Goal: Task Accomplishment & Management: Manage account settings

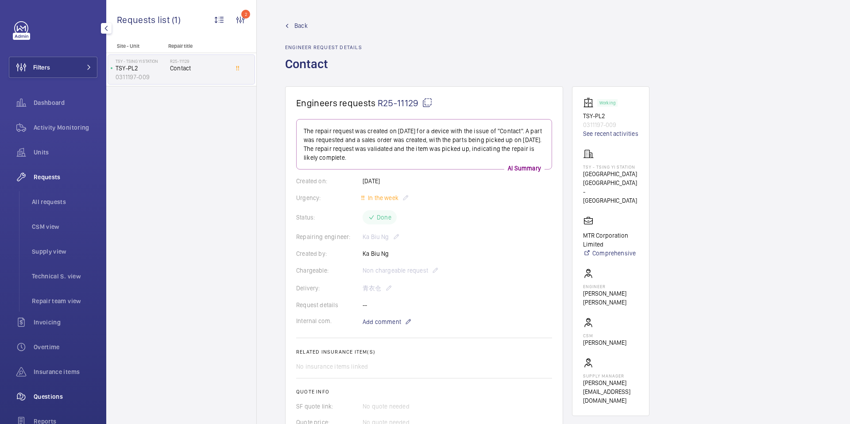
scroll to position [100, 0]
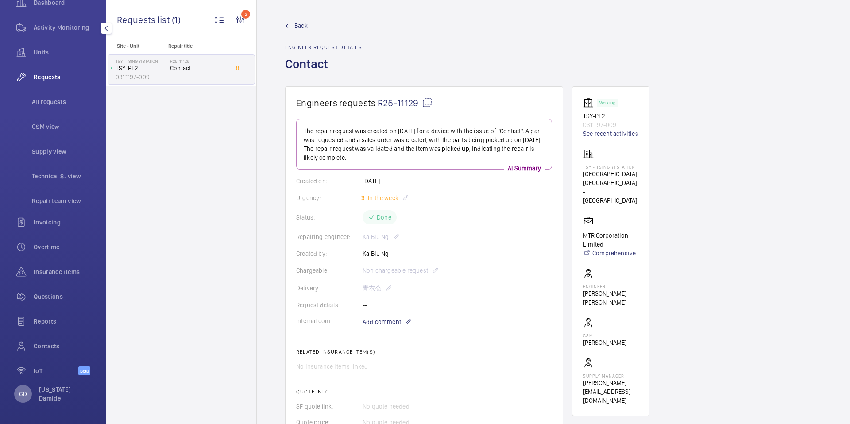
click at [25, 397] on p "GD" at bounding box center [23, 394] width 8 height 9
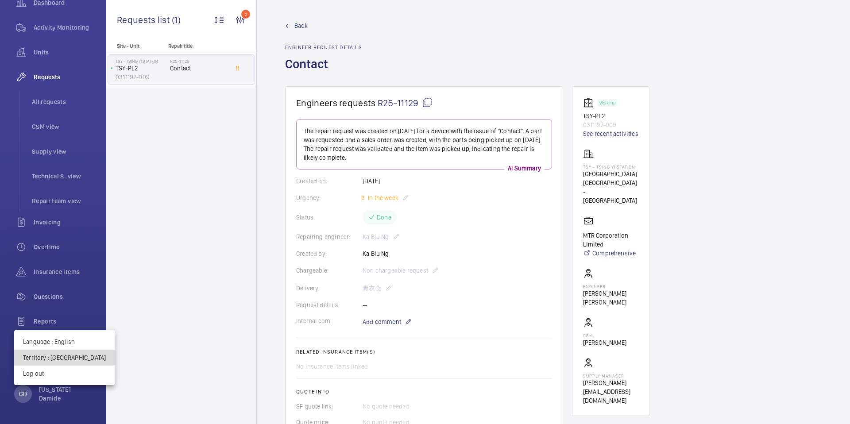
click at [72, 357] on p "Territory : Hong Kong" at bounding box center [64, 357] width 83 height 9
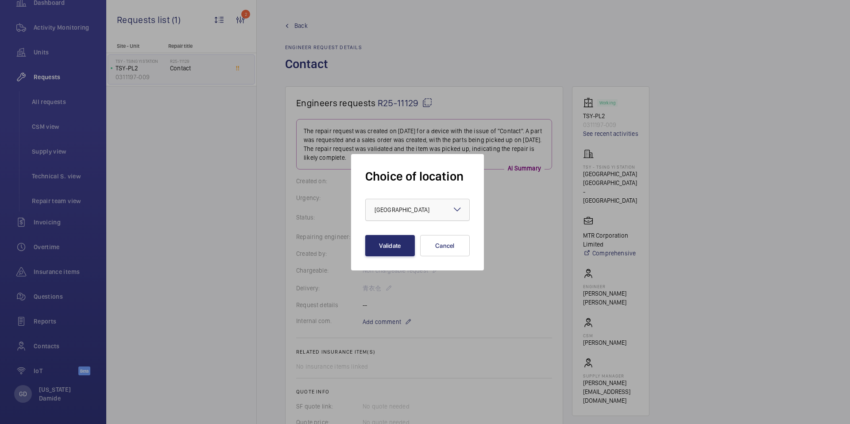
click at [389, 215] on div at bounding box center [418, 209] width 104 height 21
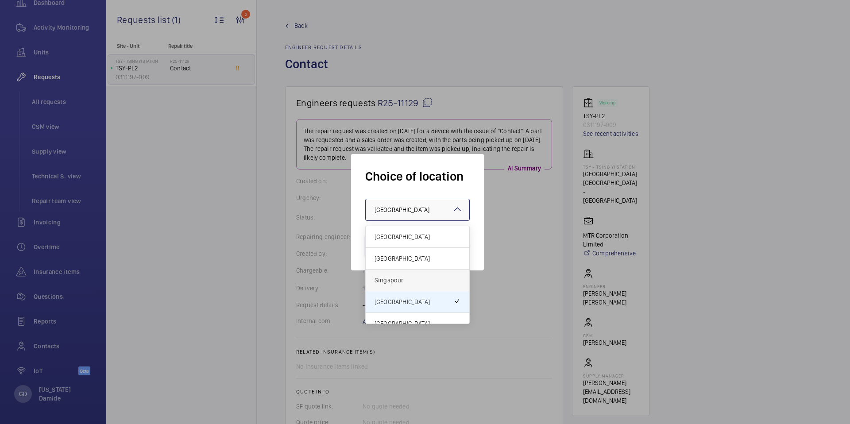
scroll to position [11, 0]
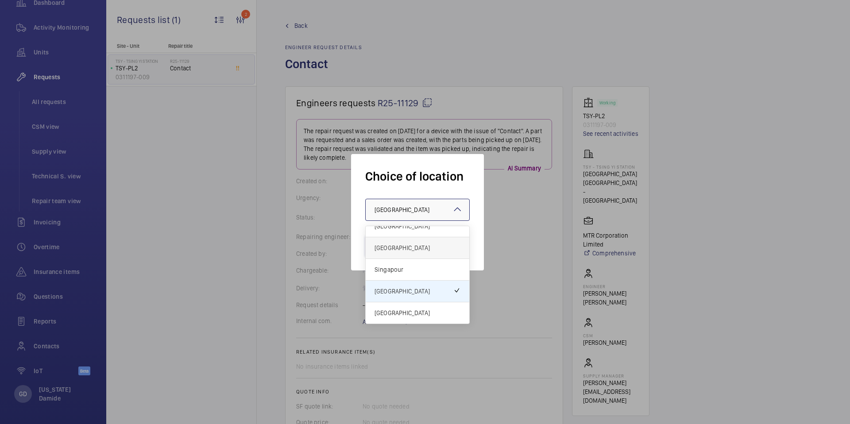
click at [408, 252] on span "[GEOGRAPHIC_DATA]" at bounding box center [418, 248] width 86 height 9
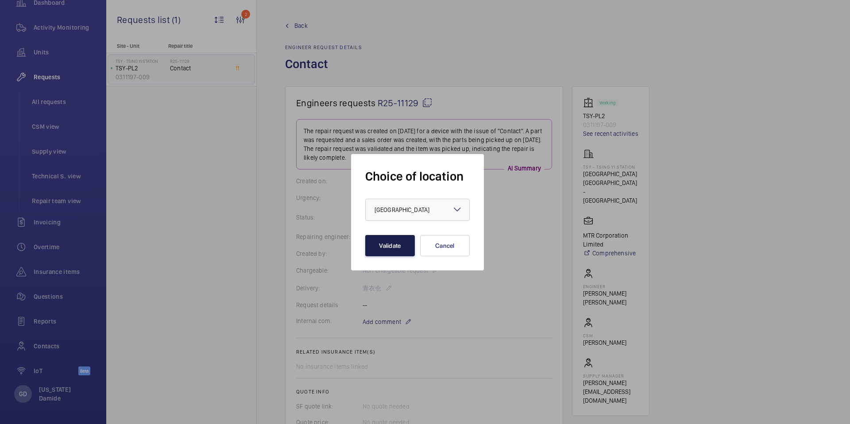
click at [406, 251] on button "Validate" at bounding box center [390, 245] width 50 height 21
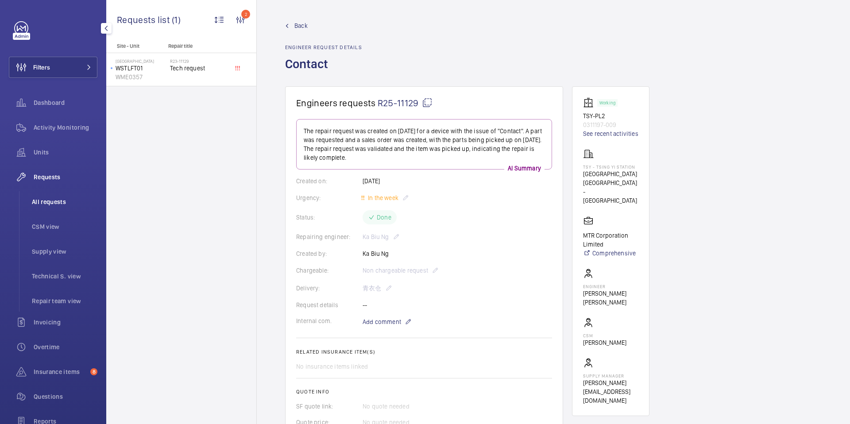
click at [54, 200] on span "All requests" at bounding box center [65, 201] width 66 height 9
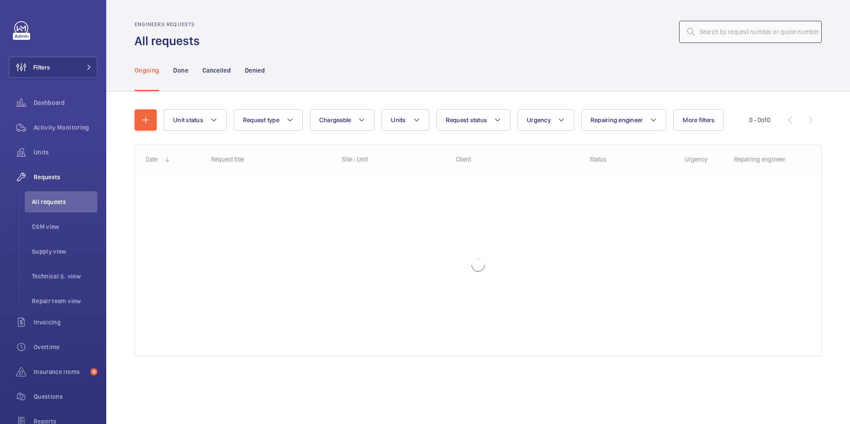
click at [718, 28] on input "text" at bounding box center [750, 32] width 143 height 22
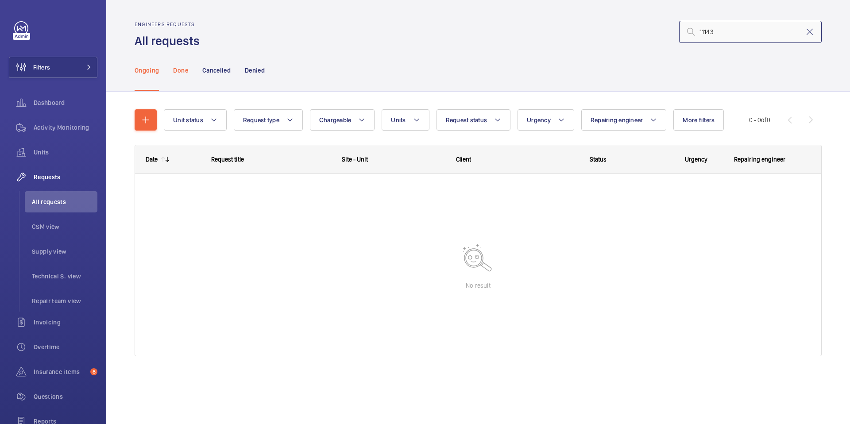
type input "11143"
click at [182, 69] on p "Done" at bounding box center [180, 70] width 15 height 9
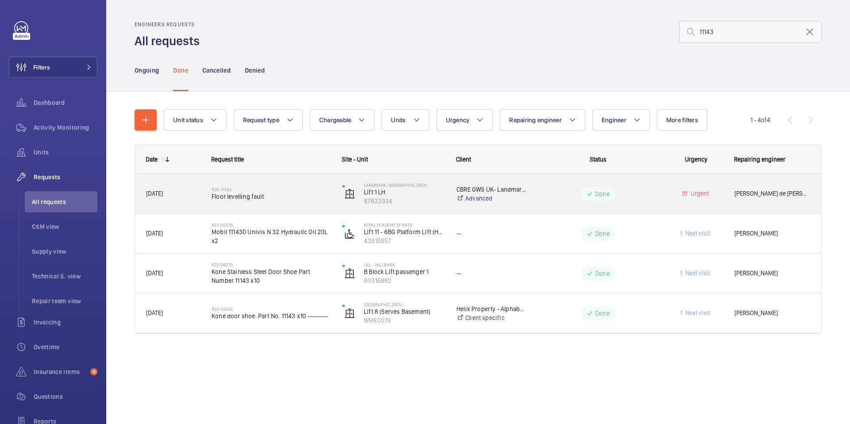
click at [251, 197] on span "Floor levelling fault" at bounding box center [271, 196] width 119 height 9
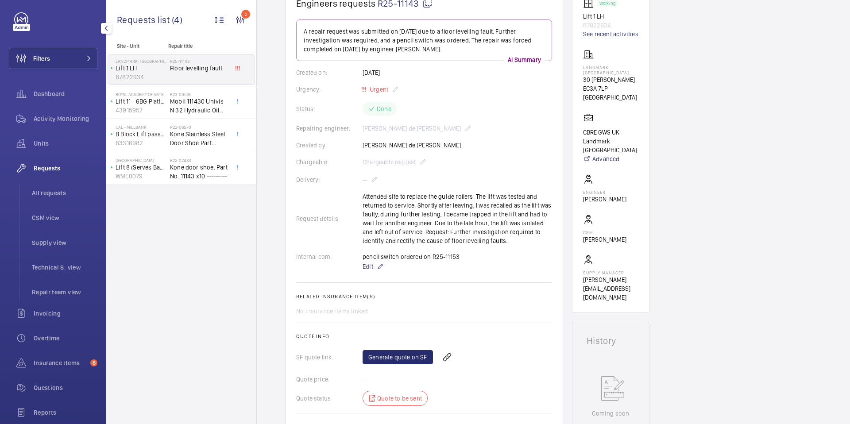
scroll to position [100, 0]
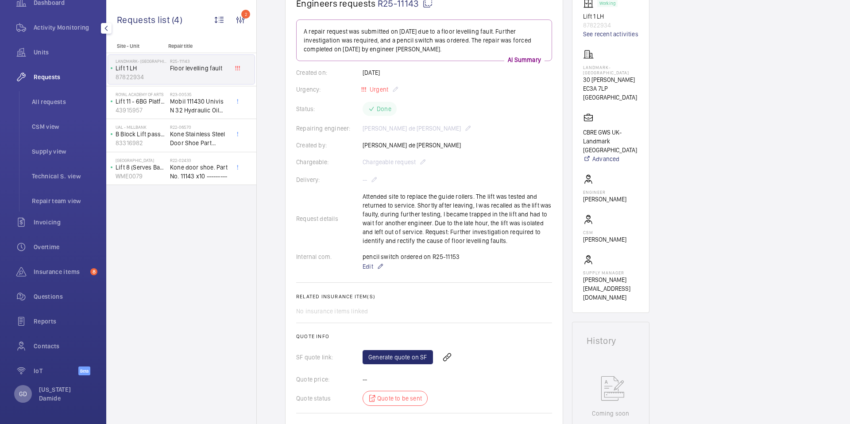
click at [25, 391] on p "GD" at bounding box center [23, 394] width 8 height 9
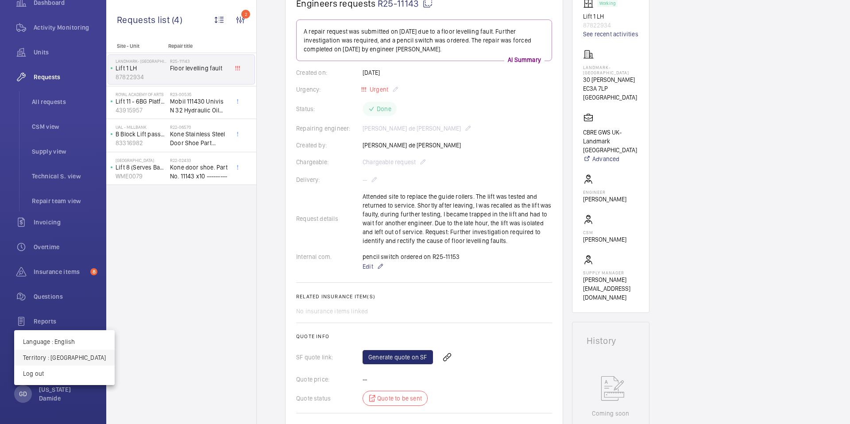
click at [90, 360] on p "Territory : United Kingdom" at bounding box center [64, 357] width 83 height 9
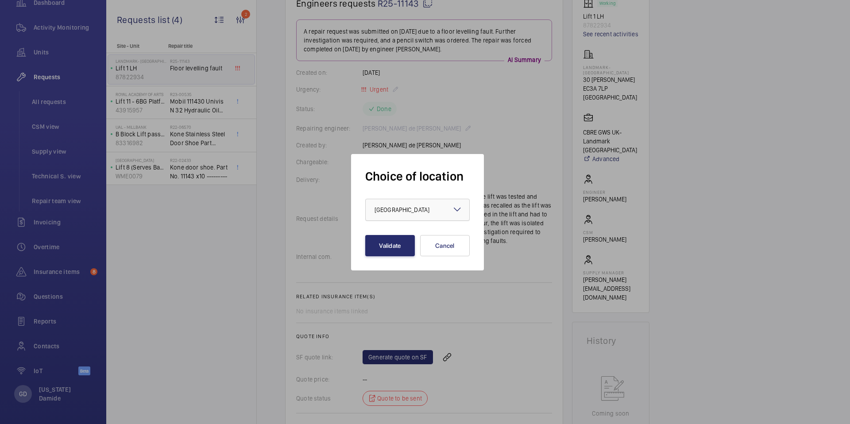
click at [415, 210] on span "[GEOGRAPHIC_DATA]" at bounding box center [402, 209] width 55 height 7
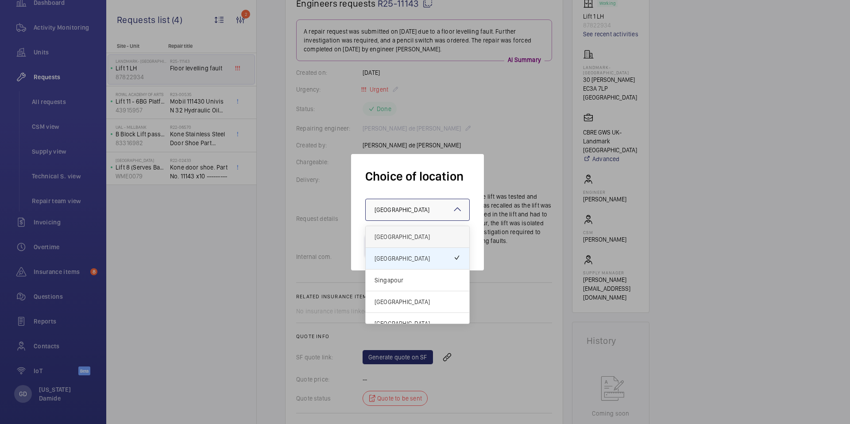
click at [407, 236] on span "[GEOGRAPHIC_DATA]" at bounding box center [418, 236] width 86 height 9
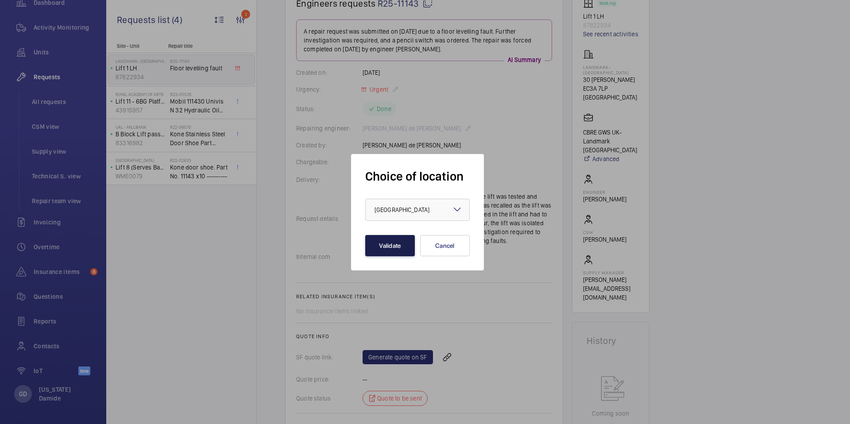
click at [403, 251] on button "Validate" at bounding box center [390, 245] width 50 height 21
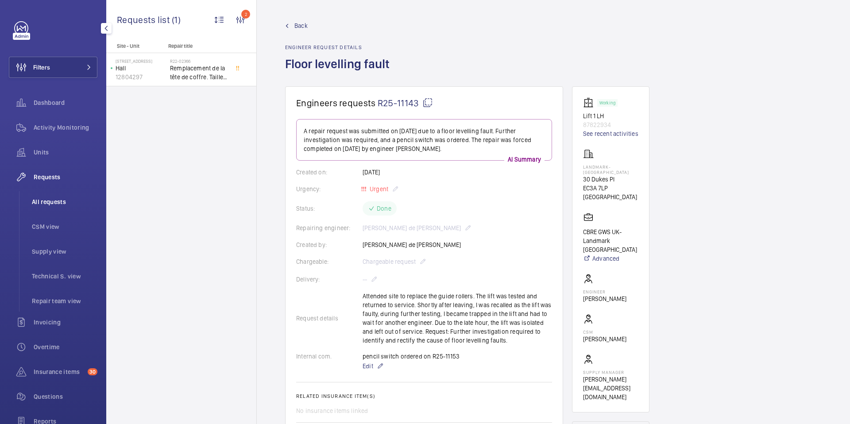
click at [52, 201] on span "All requests" at bounding box center [65, 201] width 66 height 9
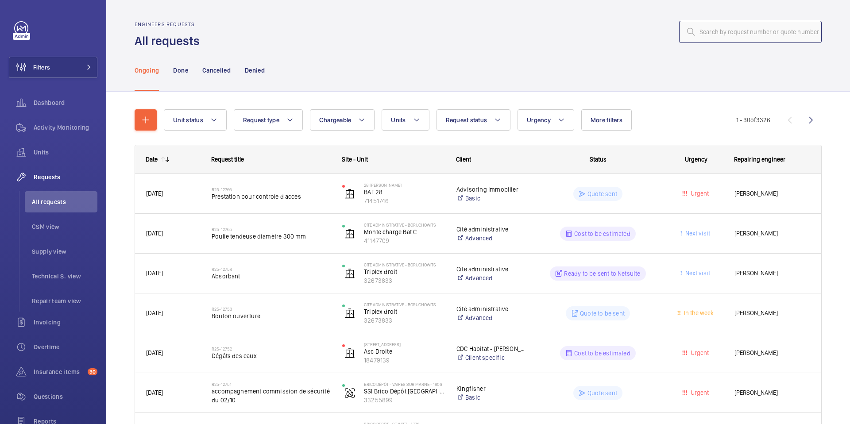
click at [704, 30] on input "text" at bounding box center [750, 32] width 143 height 22
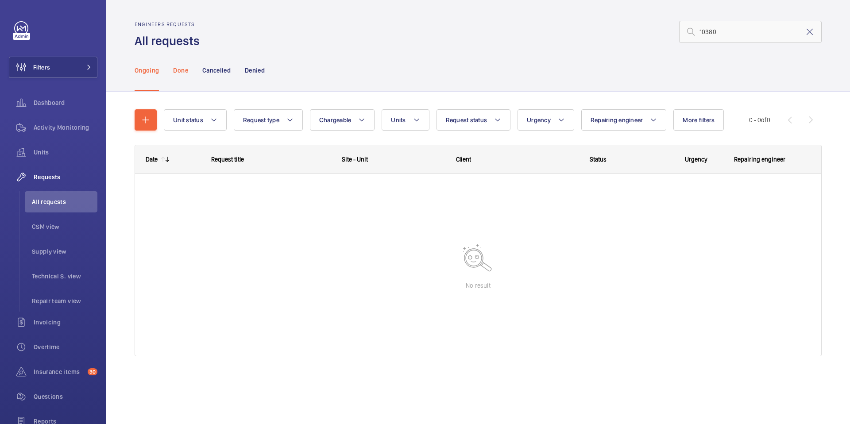
click at [183, 77] on div "Done" at bounding box center [180, 70] width 15 height 42
click at [719, 35] on input "10380" at bounding box center [750, 32] width 143 height 22
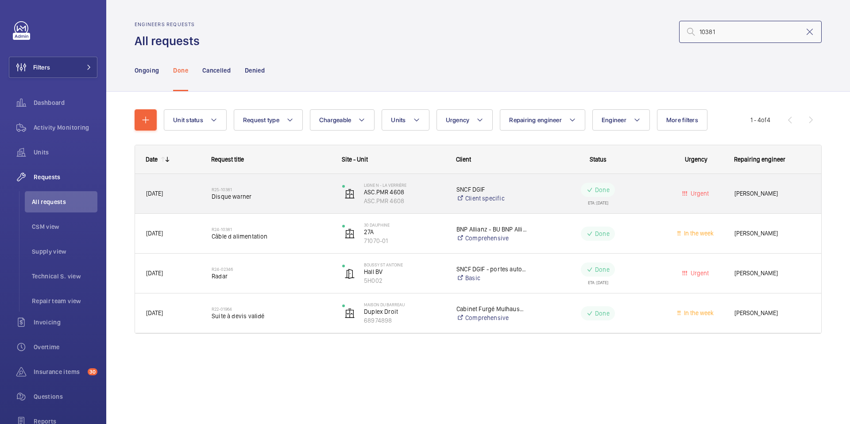
type input "10381"
click at [251, 195] on span "Disque warner" at bounding box center [271, 196] width 119 height 9
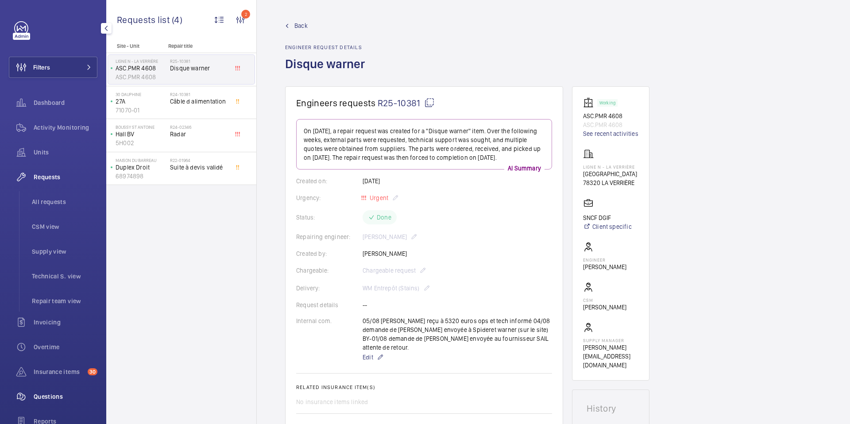
scroll to position [100, 0]
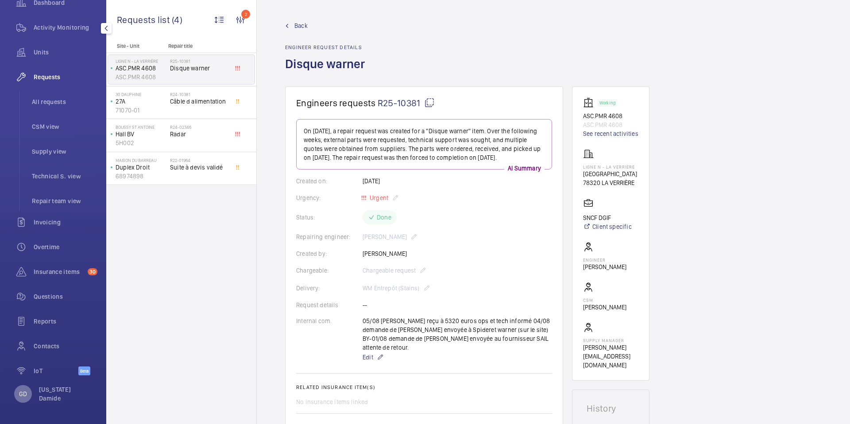
click at [22, 396] on p "GD" at bounding box center [23, 394] width 8 height 9
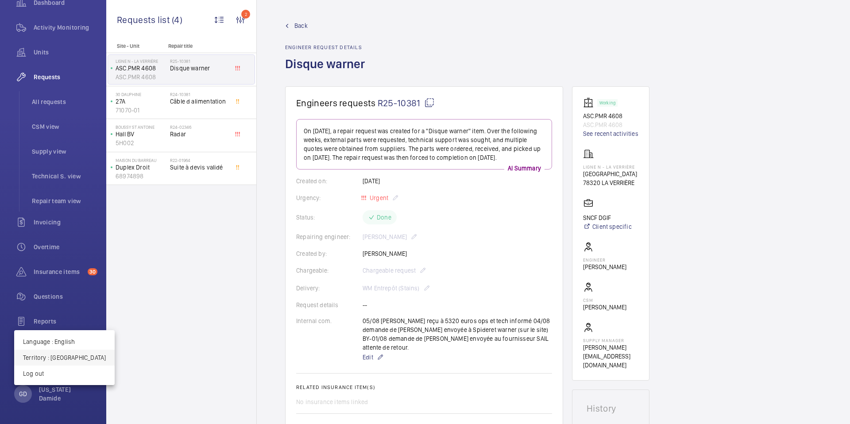
click at [55, 359] on p "Territory : [GEOGRAPHIC_DATA]" at bounding box center [64, 357] width 83 height 9
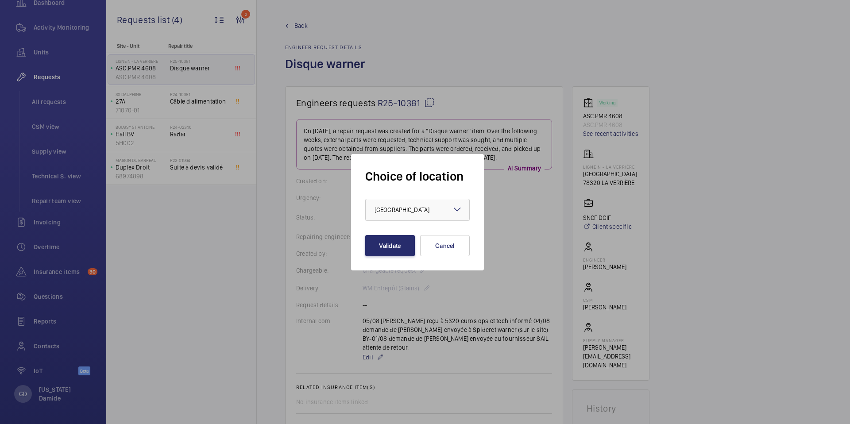
click at [444, 213] on div at bounding box center [418, 209] width 104 height 21
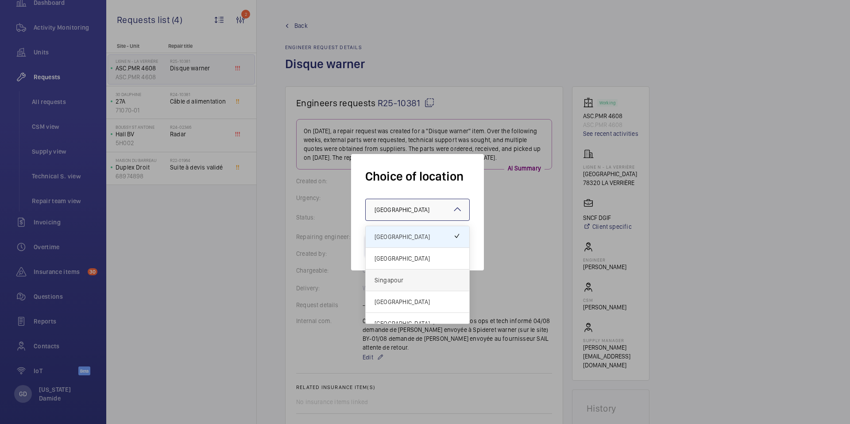
click at [396, 281] on span "Singapour" at bounding box center [418, 280] width 86 height 9
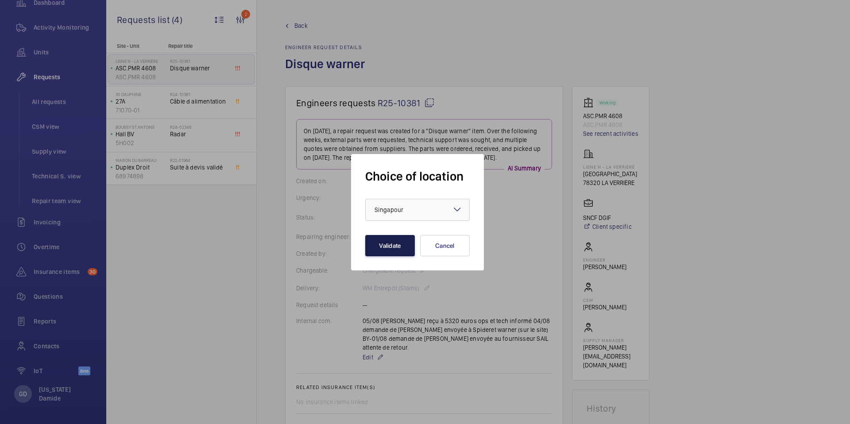
click at [394, 246] on button "Validate" at bounding box center [390, 245] width 50 height 21
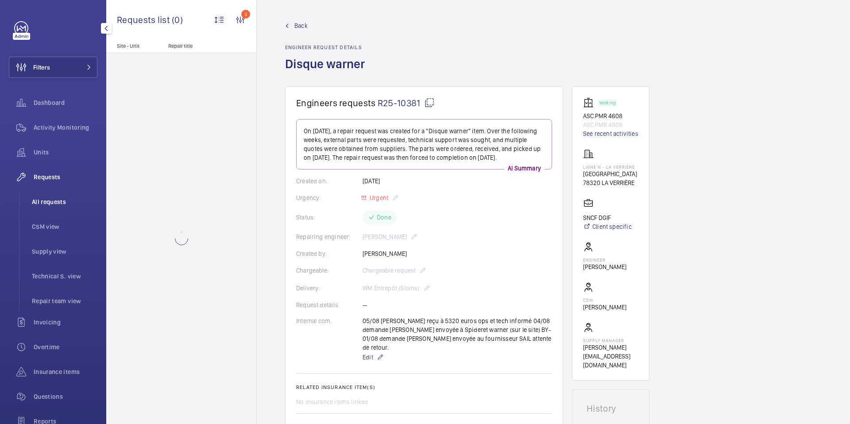
click at [55, 201] on span "All requests" at bounding box center [65, 201] width 66 height 9
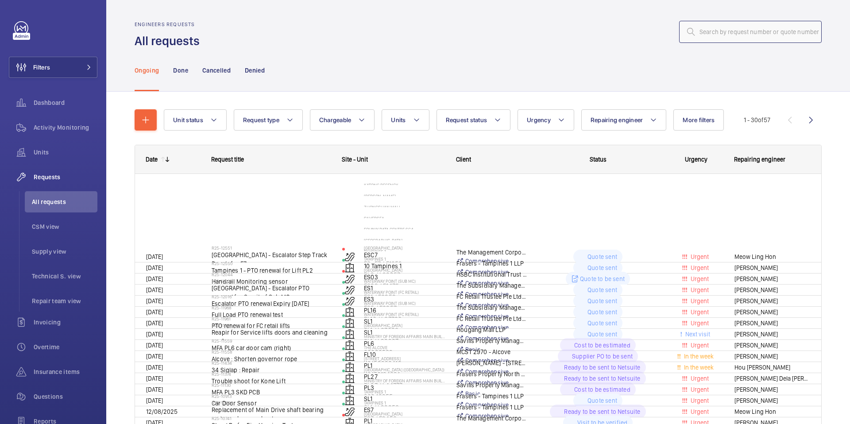
click at [712, 26] on input "text" at bounding box center [750, 32] width 143 height 22
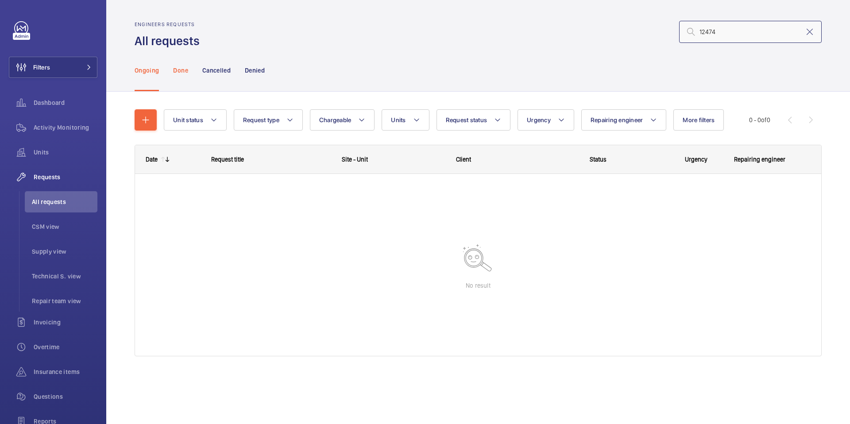
type input "12474"
click at [182, 68] on p "Done" at bounding box center [180, 70] width 15 height 9
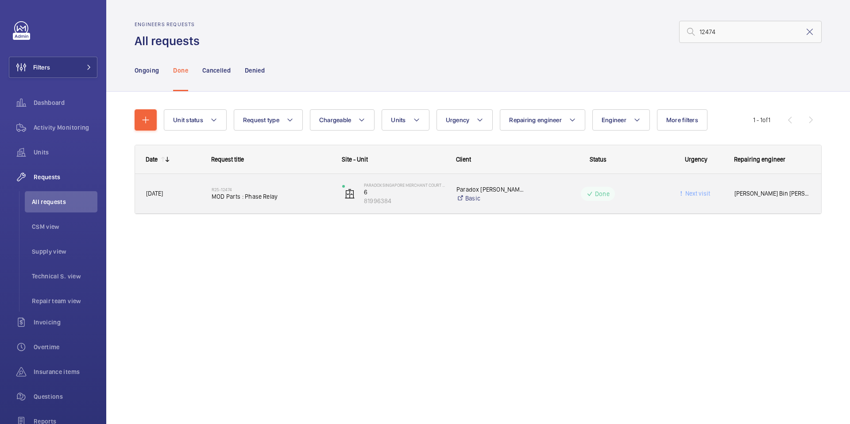
click at [232, 202] on div "R25-12474 MOD Parts : Phase Relay" at bounding box center [271, 194] width 119 height 26
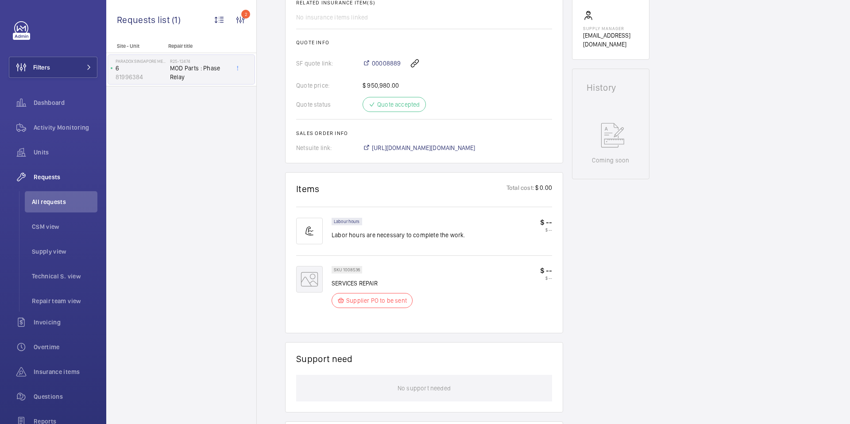
scroll to position [350, 0]
